Goal: Task Accomplishment & Management: Manage account settings

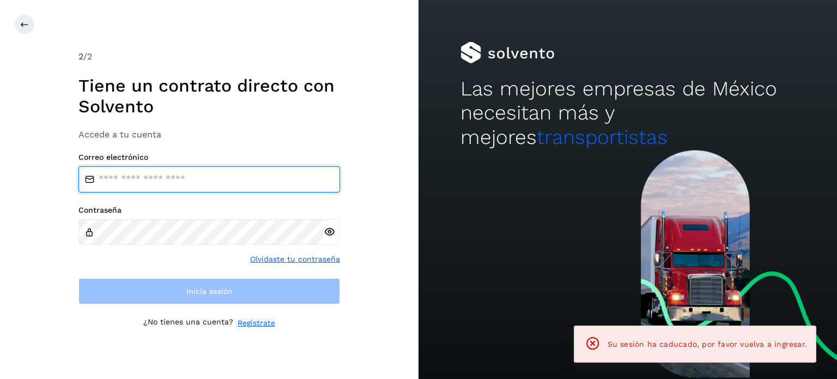
click at [185, 181] on input "email" at bounding box center [208, 179] width 261 height 26
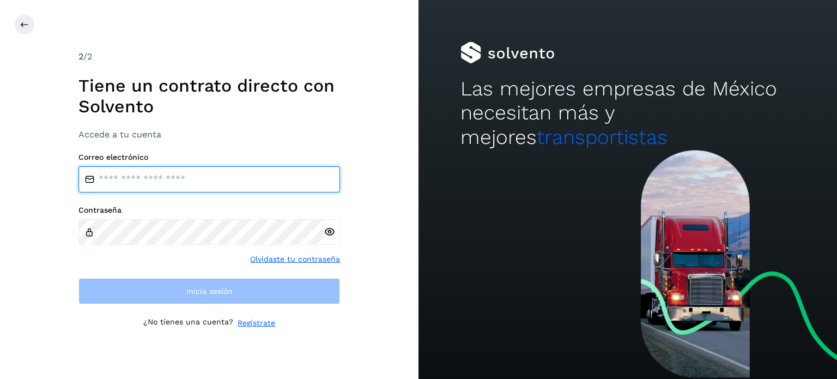
type input "**********"
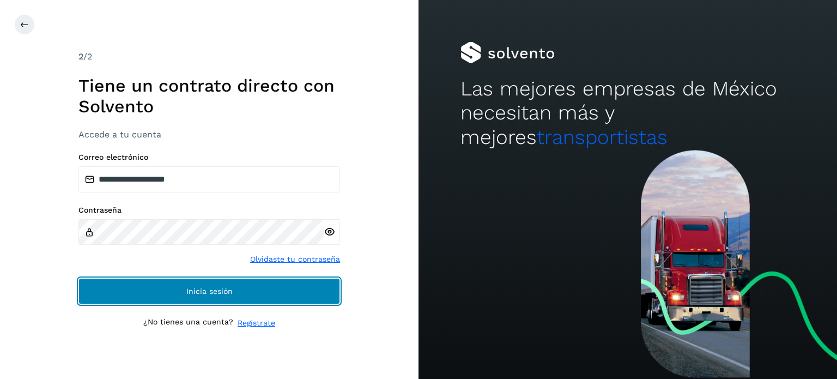
click at [192, 289] on span "Inicia sesión" at bounding box center [209, 291] width 46 height 8
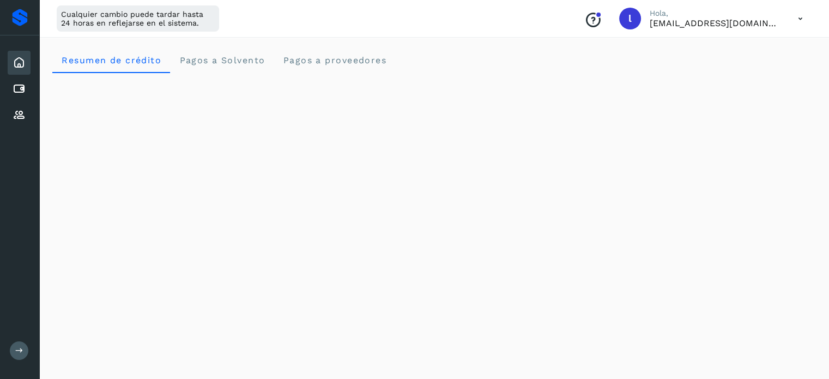
click at [801, 21] on icon at bounding box center [800, 19] width 22 height 22
click at [746, 62] on div "Cerrar sesión" at bounding box center [746, 70] width 130 height 21
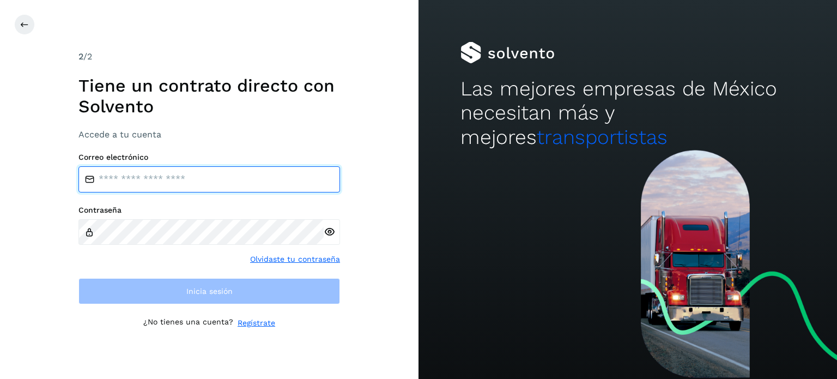
click at [209, 174] on input "email" at bounding box center [208, 179] width 261 height 26
